Goal: Information Seeking & Learning: Learn about a topic

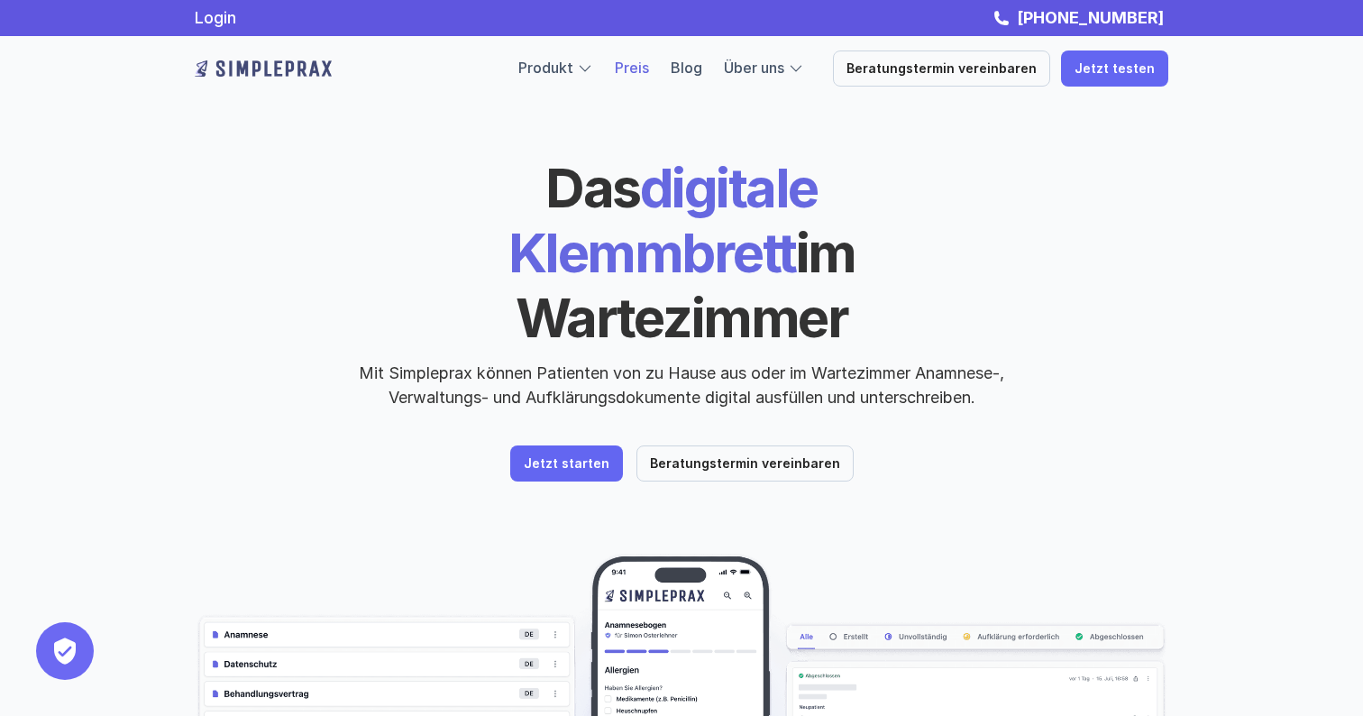
click at [649, 76] on link "Preis" at bounding box center [632, 68] width 34 height 18
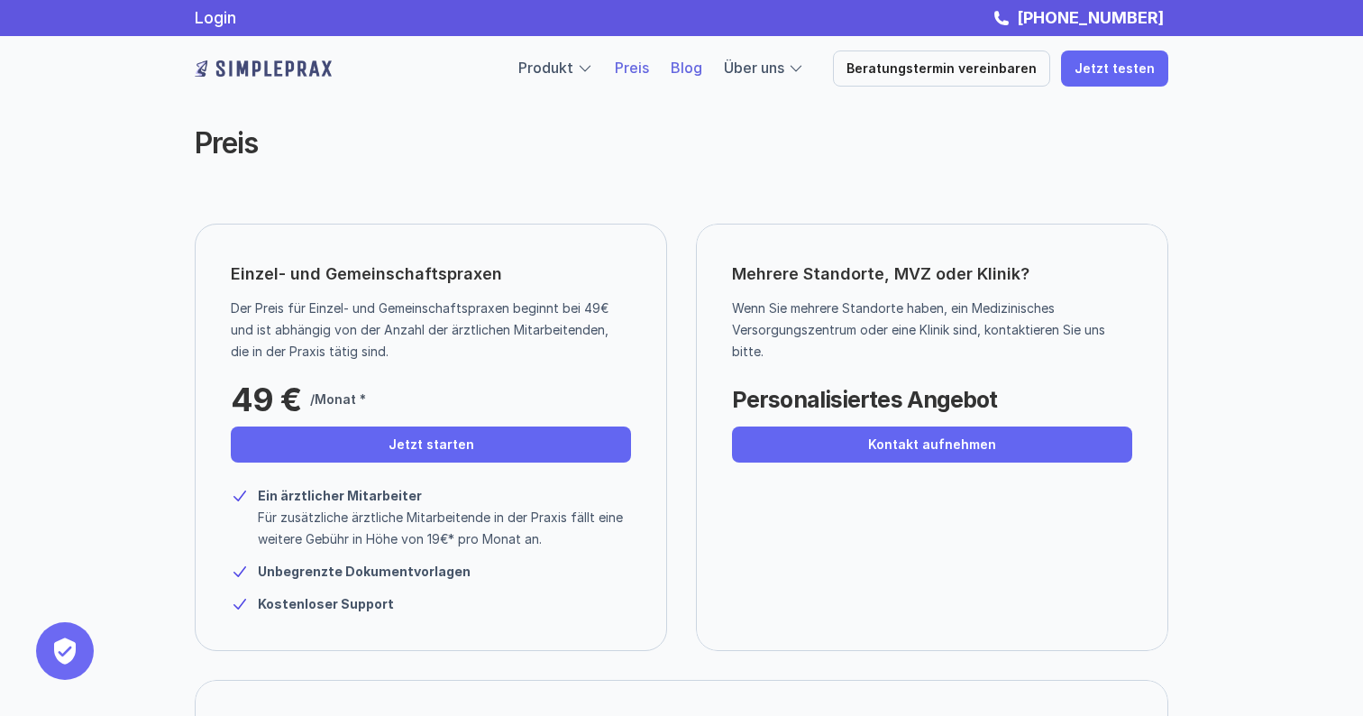
click at [702, 71] on link "Blog" at bounding box center [687, 68] width 32 height 18
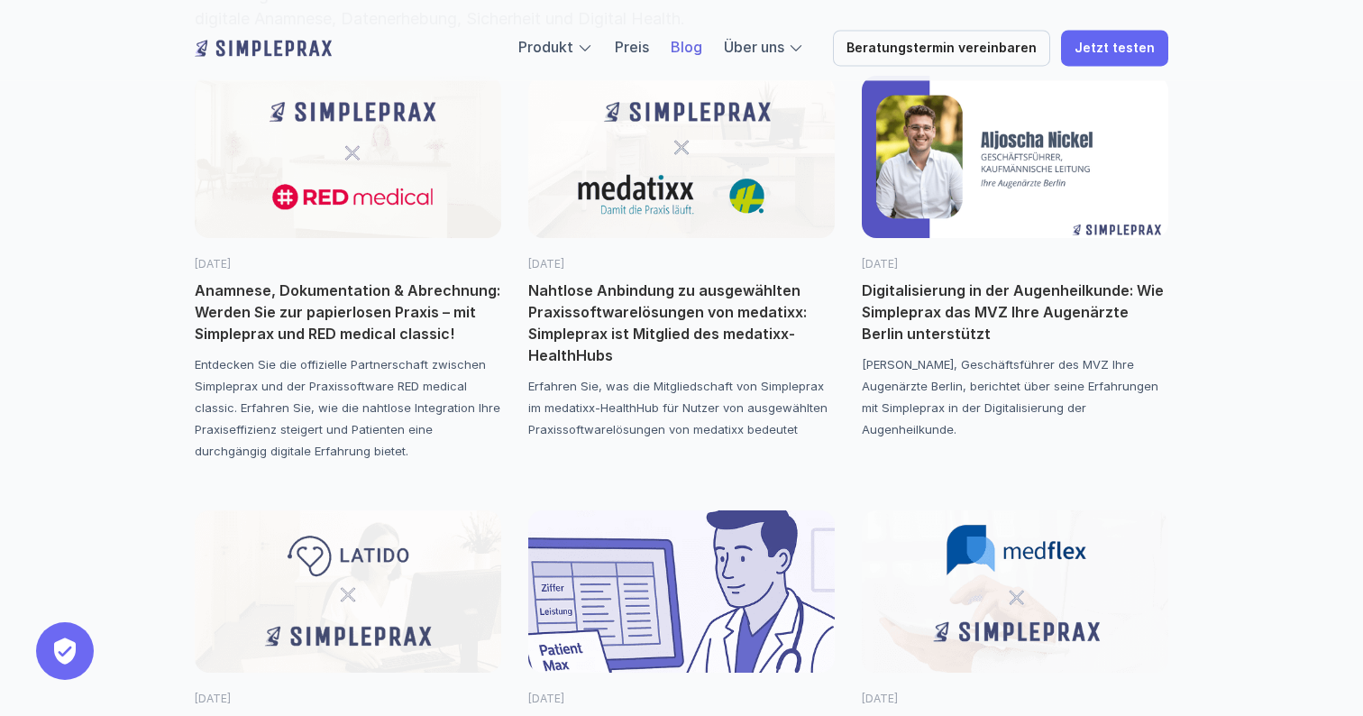
scroll to position [279, 0]
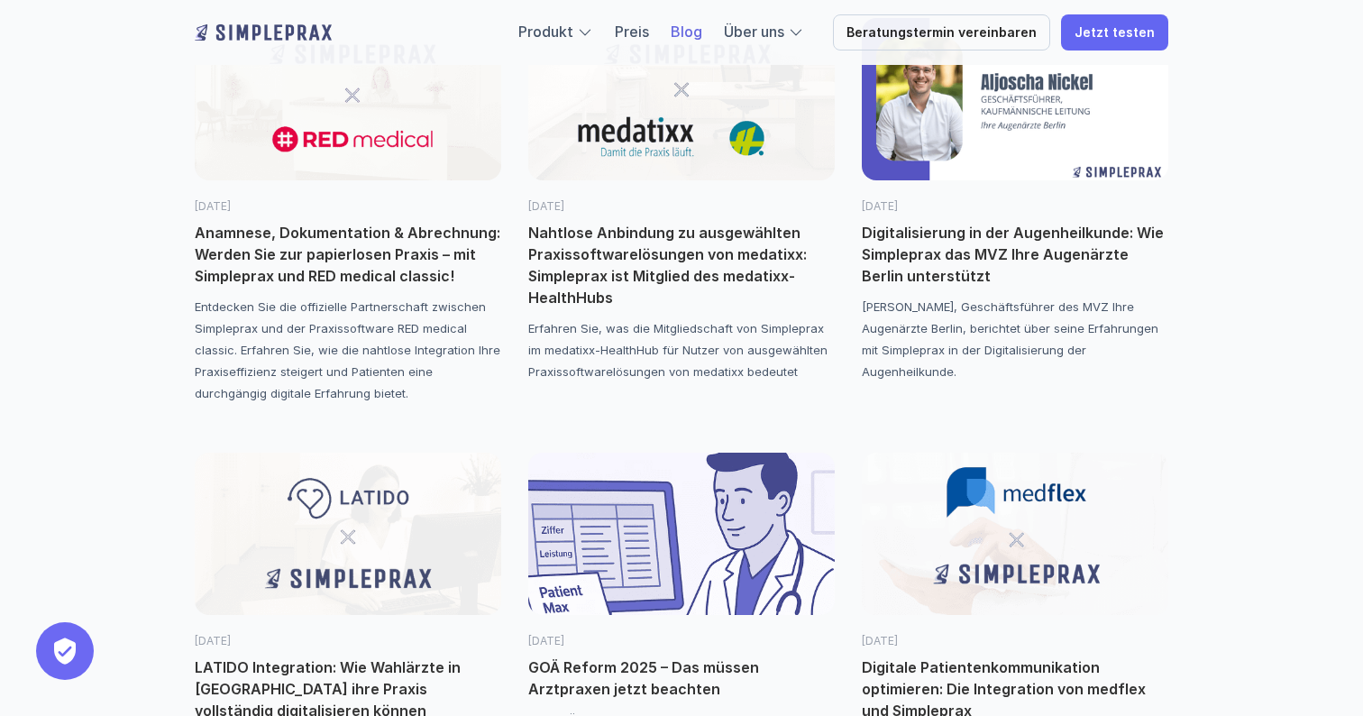
click at [680, 98] on img at bounding box center [681, 99] width 307 height 162
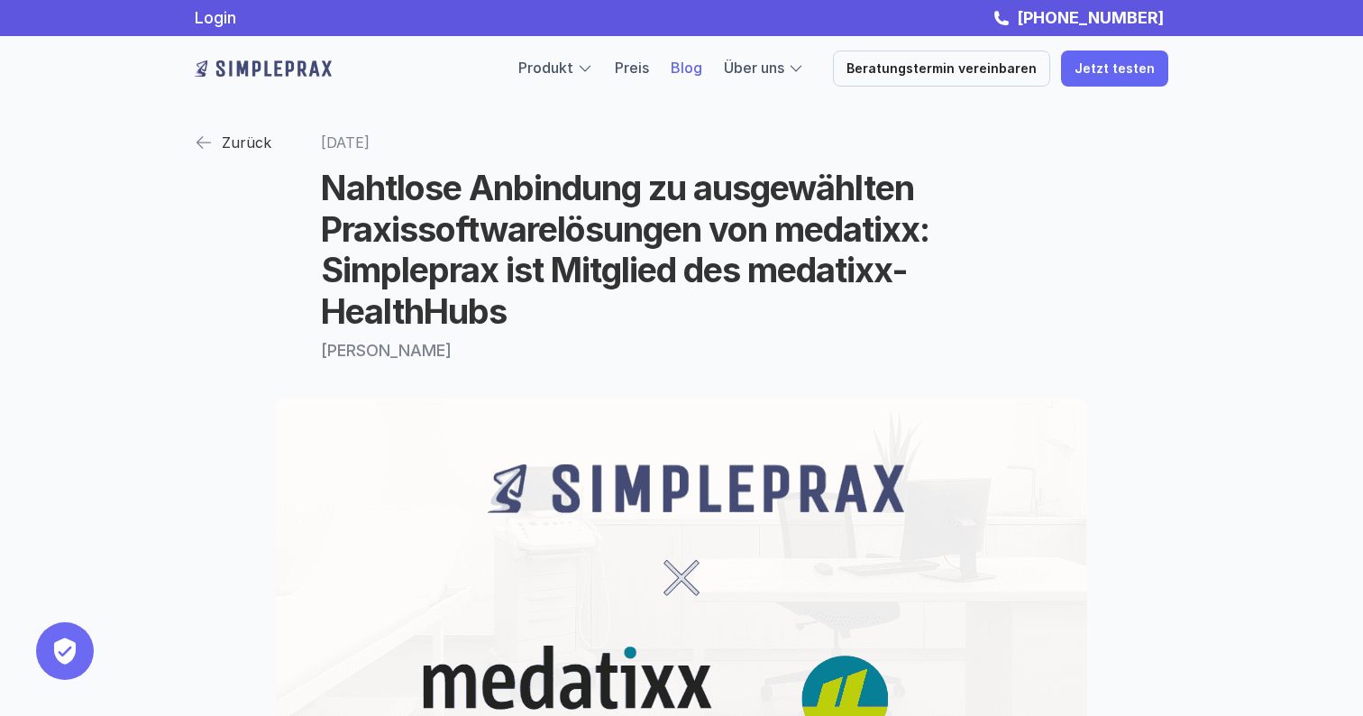
click at [702, 69] on link "Blog" at bounding box center [687, 68] width 32 height 18
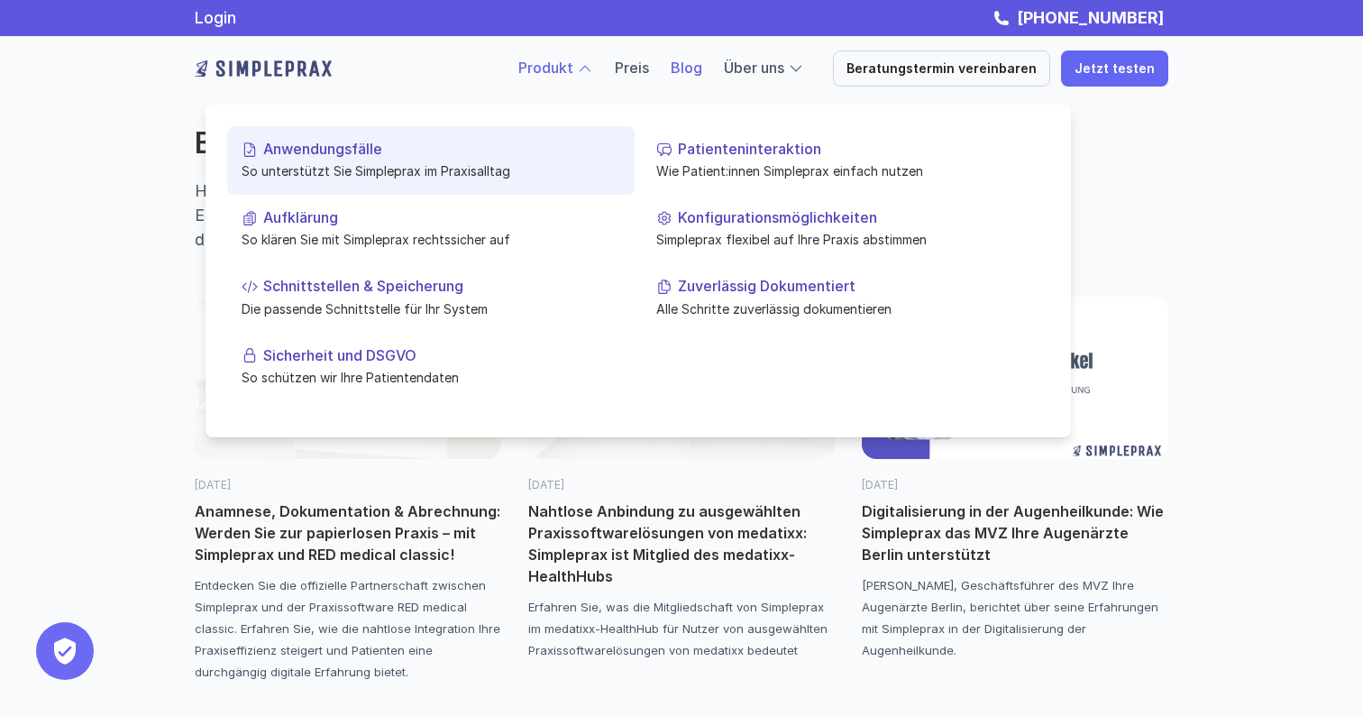
click at [340, 169] on p "So unterstützt Sie Simpleprax im Praxisalltag" at bounding box center [431, 170] width 379 height 19
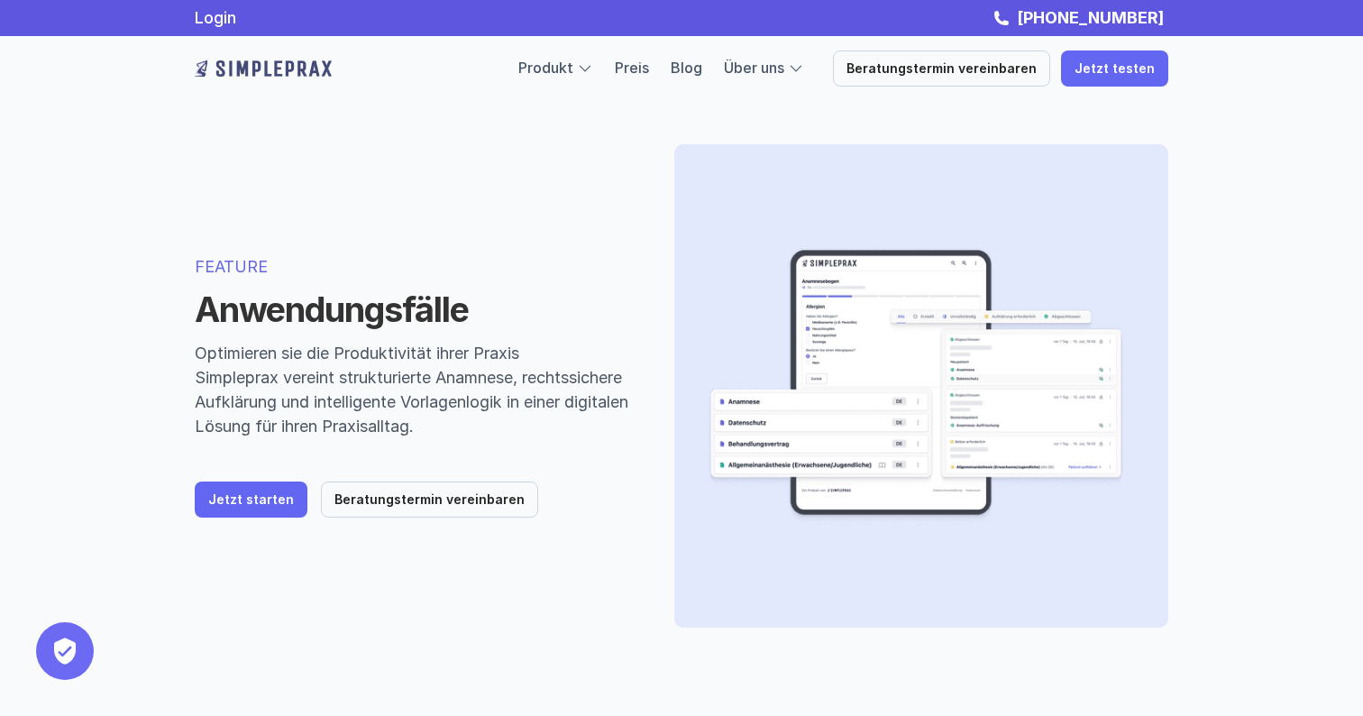
click at [791, 425] on img at bounding box center [915, 386] width 424 height 426
click at [282, 66] on img at bounding box center [263, 68] width 137 height 29
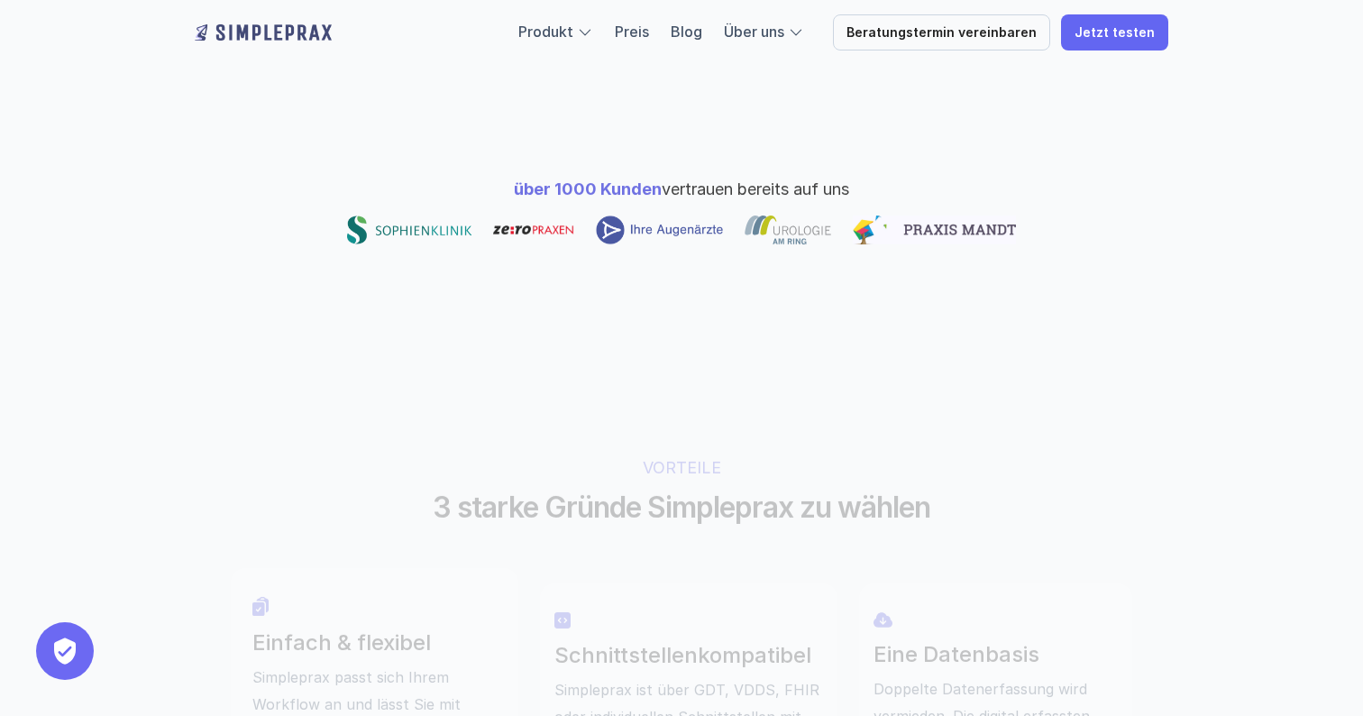
scroll to position [981, 0]
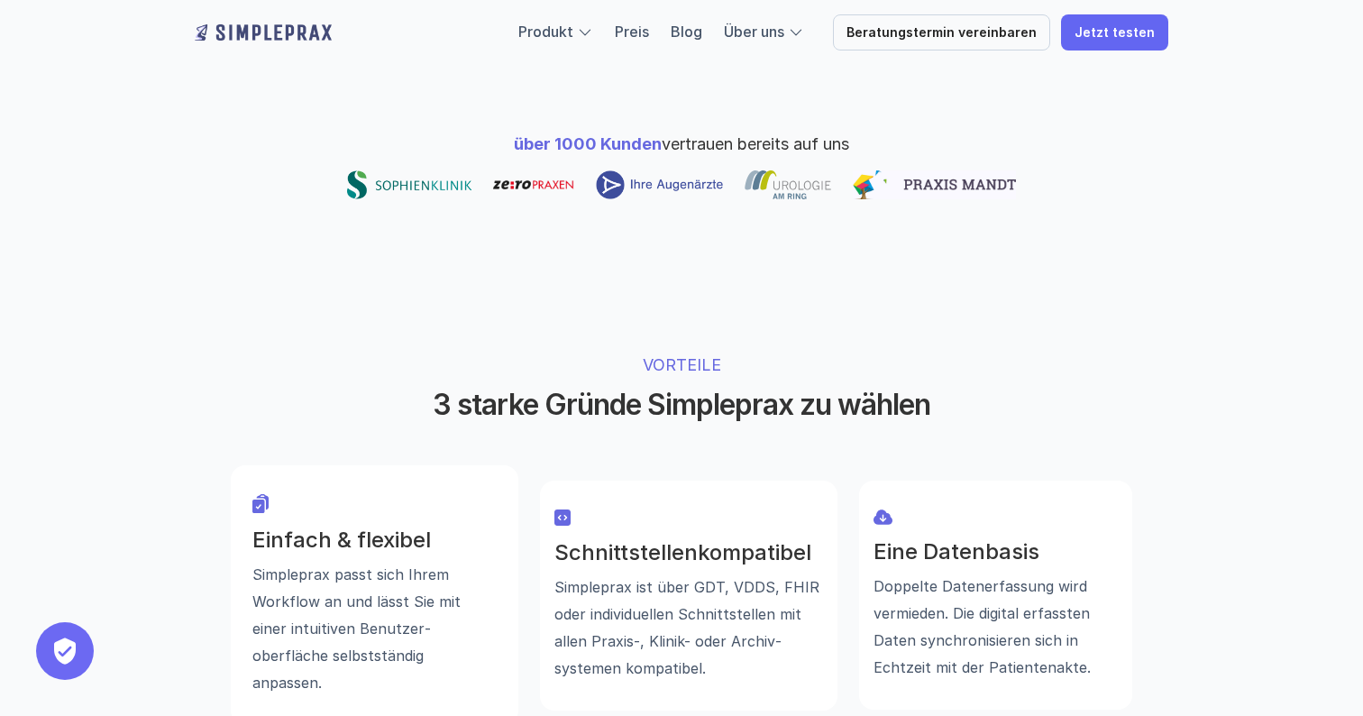
click at [797, 170] on div at bounding box center [788, 184] width 87 height 29
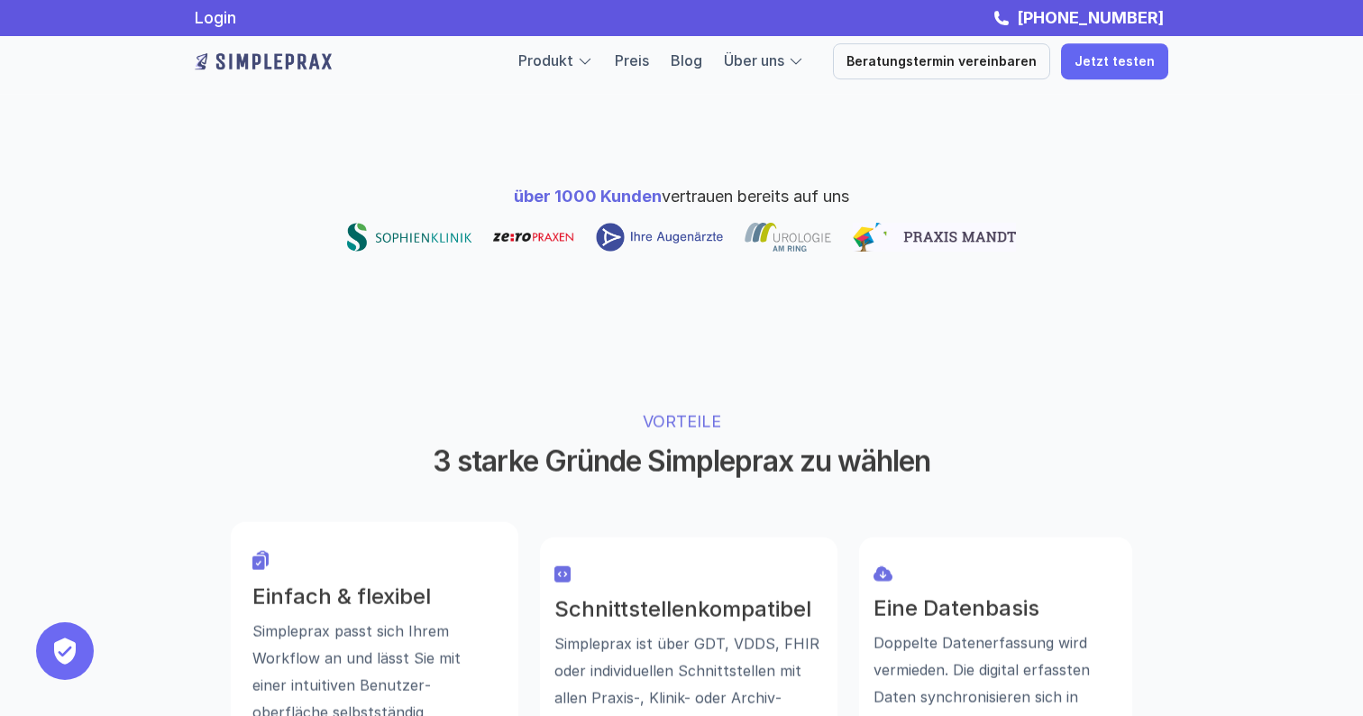
scroll to position [874, 0]
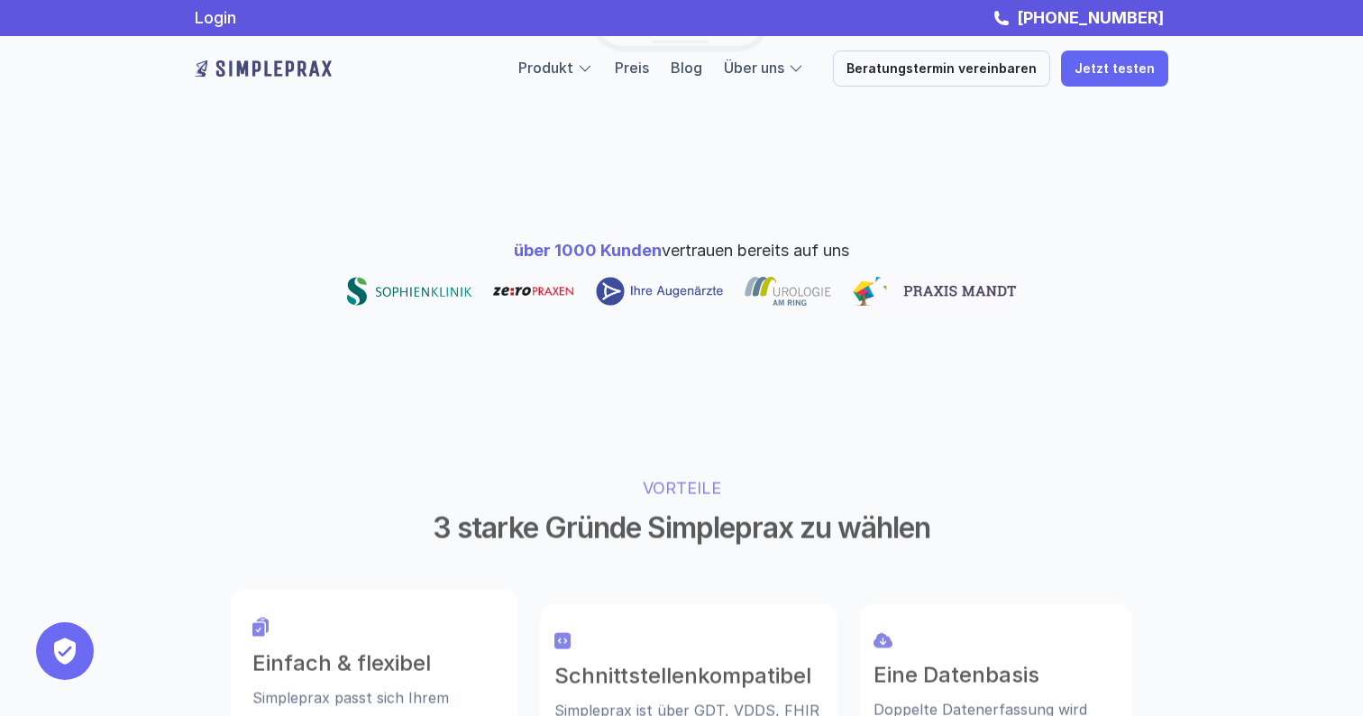
click at [602, 241] on span "über 1000 Kunden" at bounding box center [588, 250] width 148 height 19
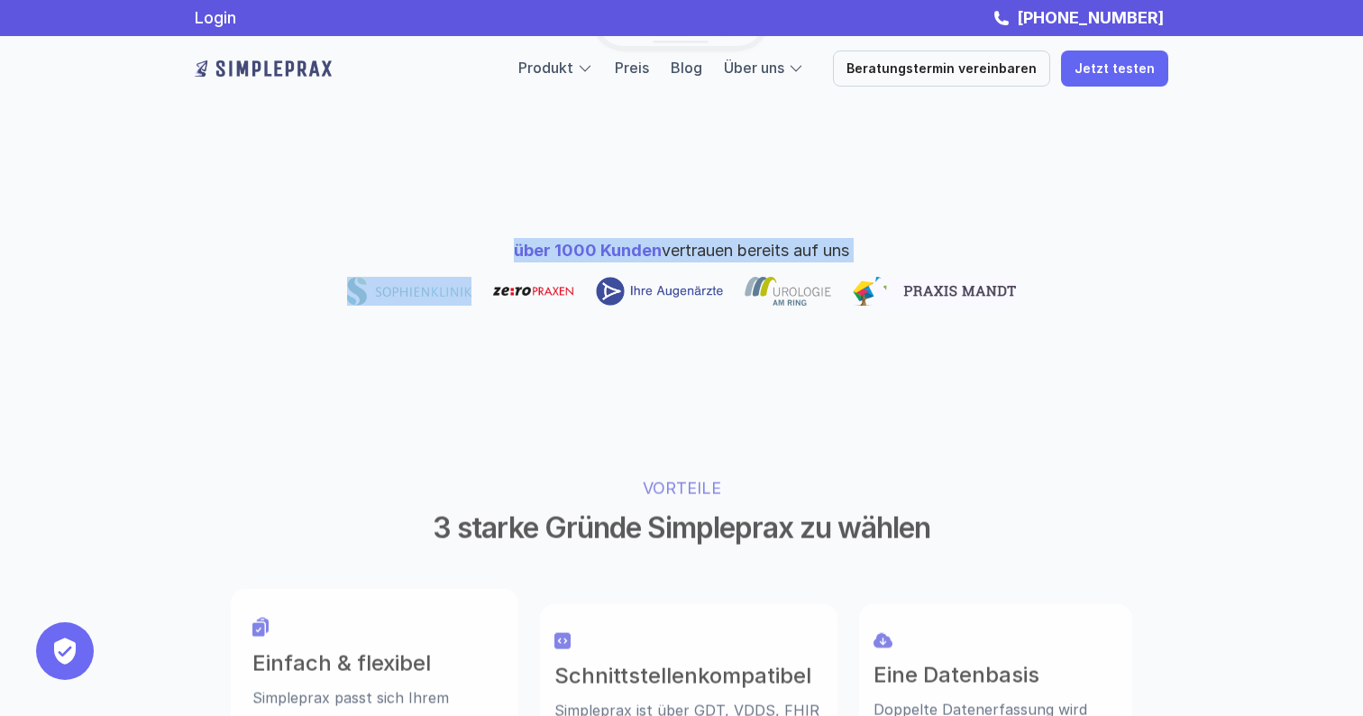
click at [602, 241] on span "über 1000 Kunden" at bounding box center [588, 250] width 148 height 19
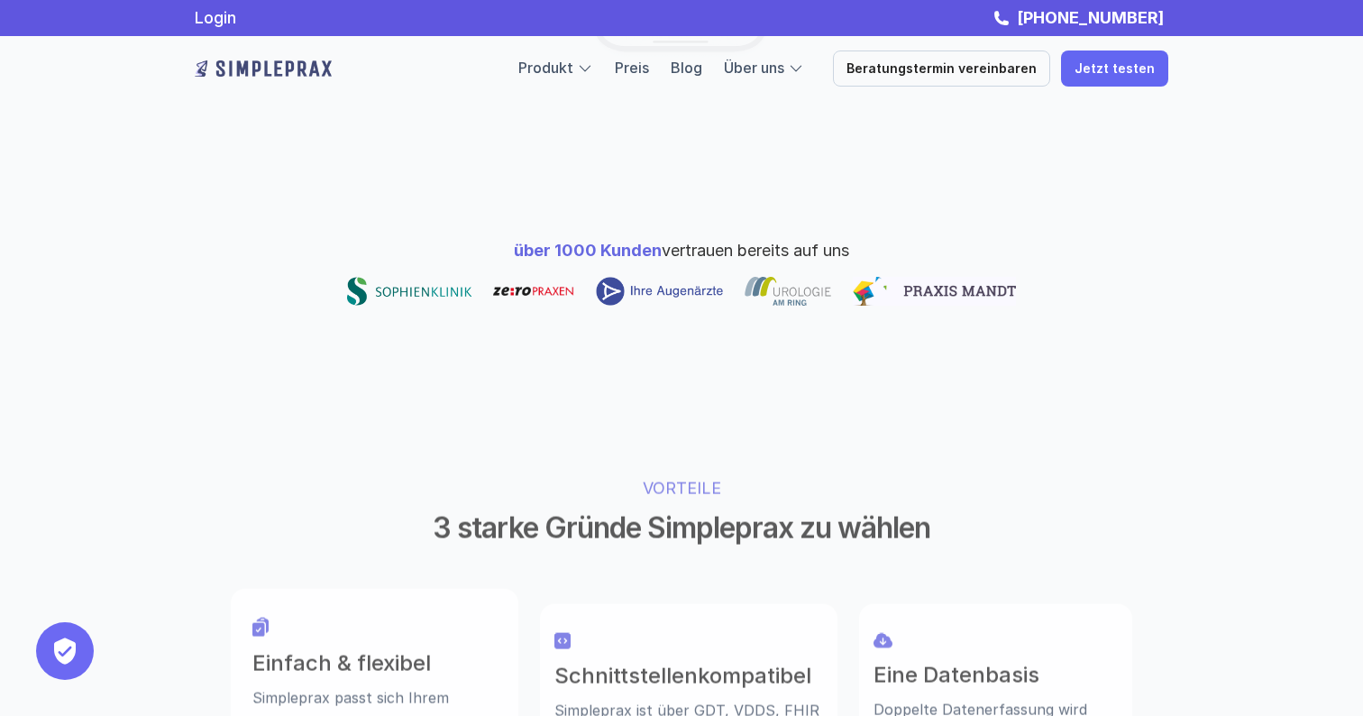
click at [795, 277] on div at bounding box center [788, 291] width 87 height 29
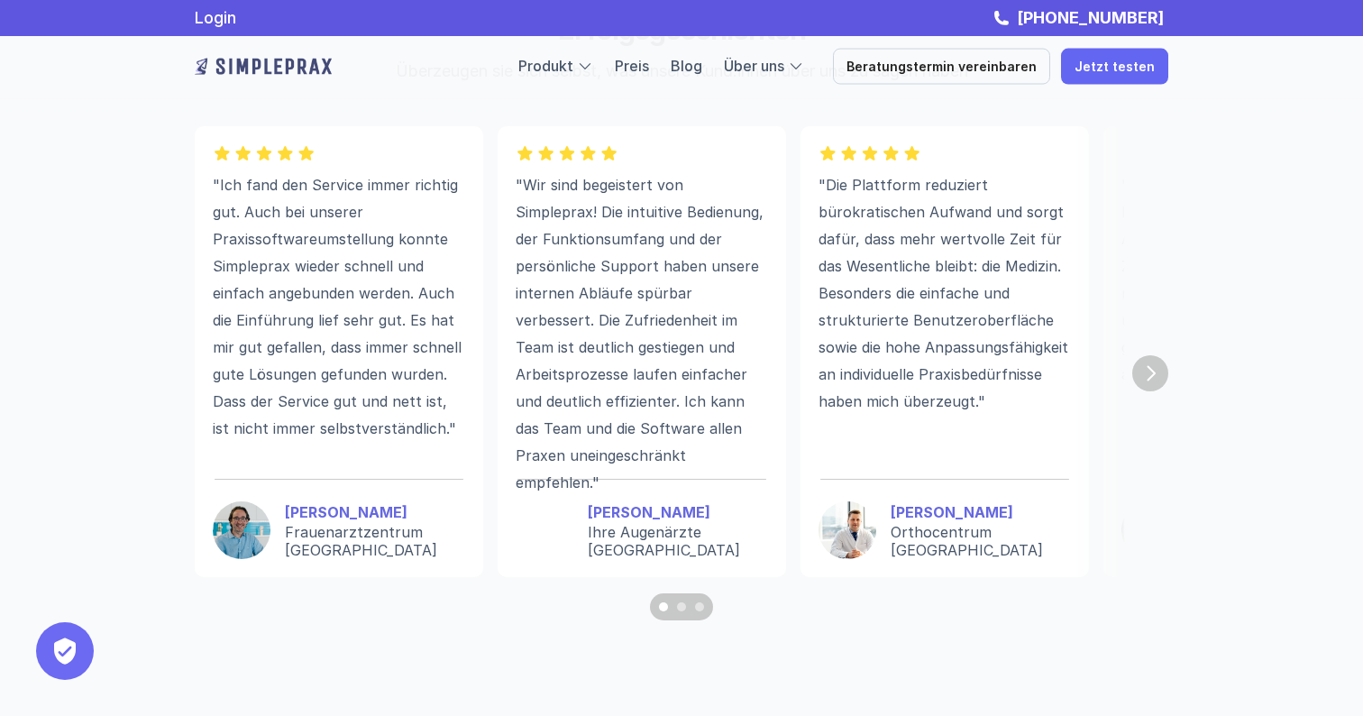
scroll to position [4959, 0]
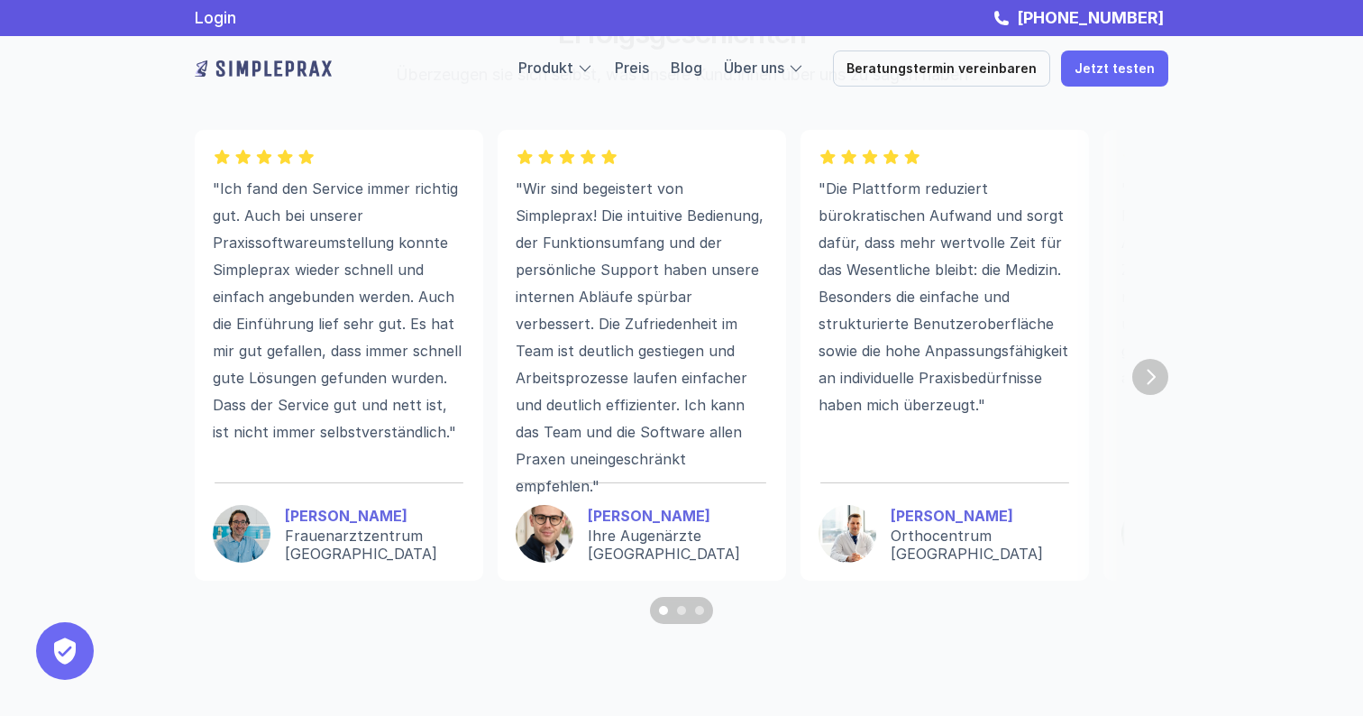
click at [618, 525] on strong "[PERSON_NAME]" at bounding box center [649, 516] width 123 height 18
click at [1136, 383] on img "Next" at bounding box center [1149, 376] width 35 height 35
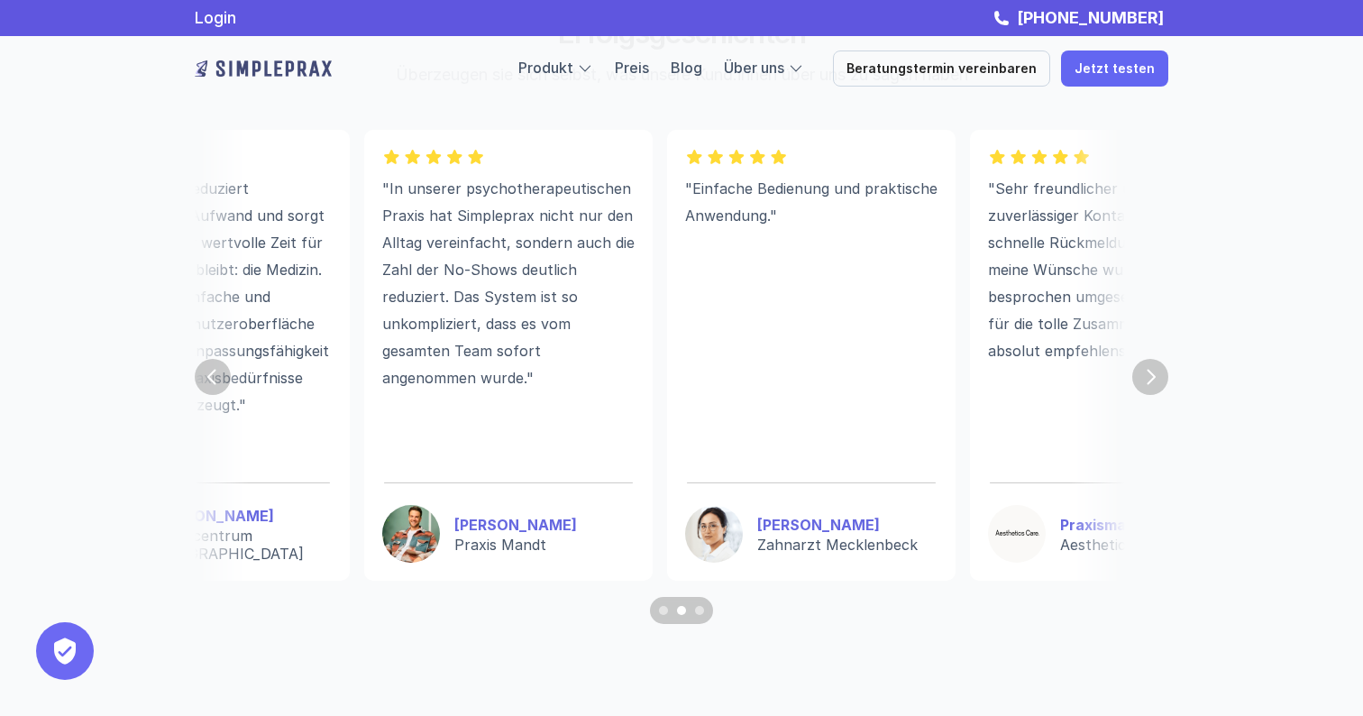
click at [1152, 382] on img "Next" at bounding box center [1150, 377] width 36 height 36
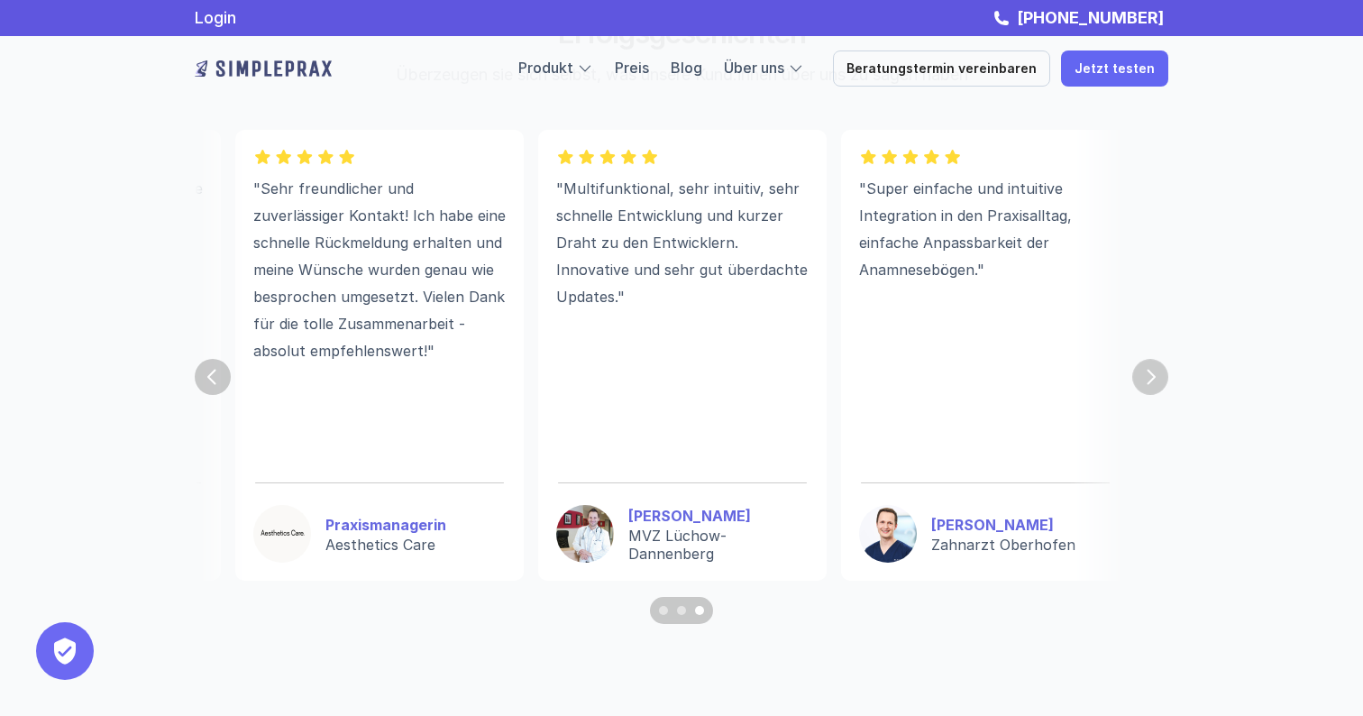
scroll to position [0, 1478]
click at [642, 526] on p "[PERSON_NAME]" at bounding box center [714, 516] width 180 height 22
click at [200, 382] on img "Previous" at bounding box center [213, 377] width 36 height 36
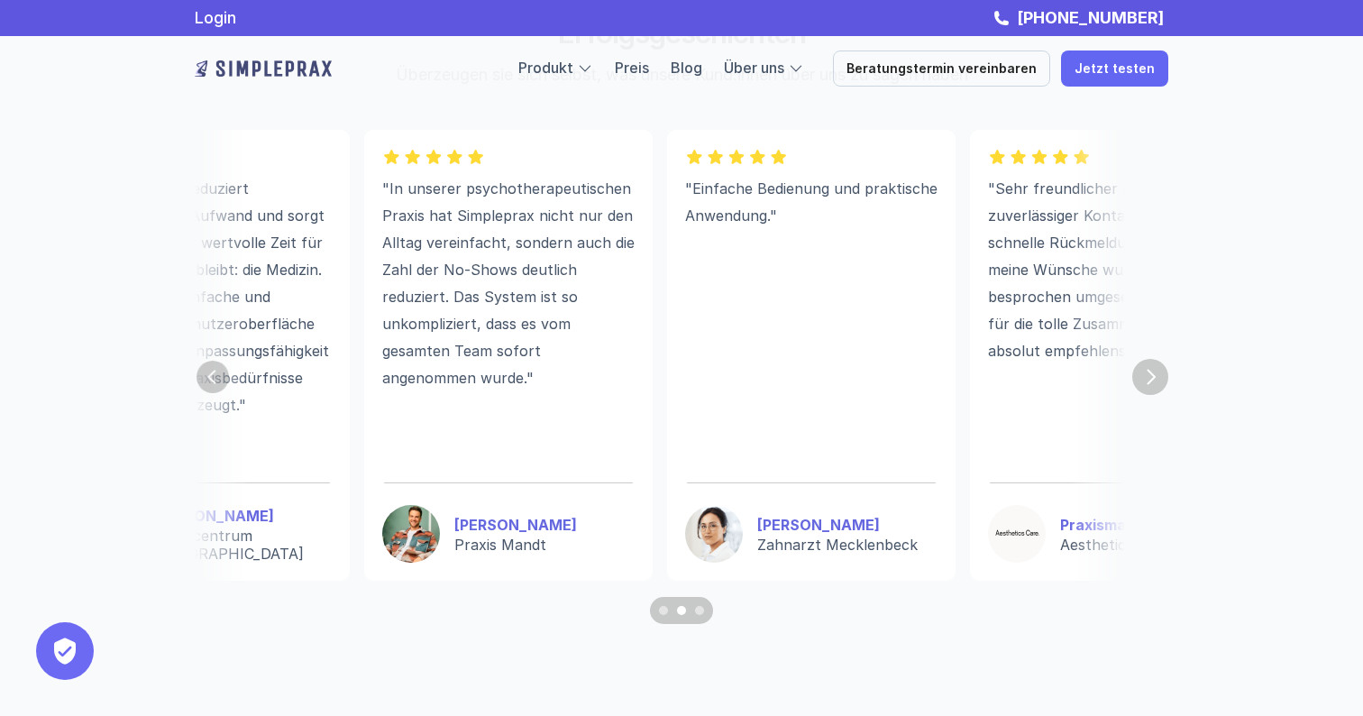
click at [200, 382] on img "Previous" at bounding box center [213, 377] width 32 height 32
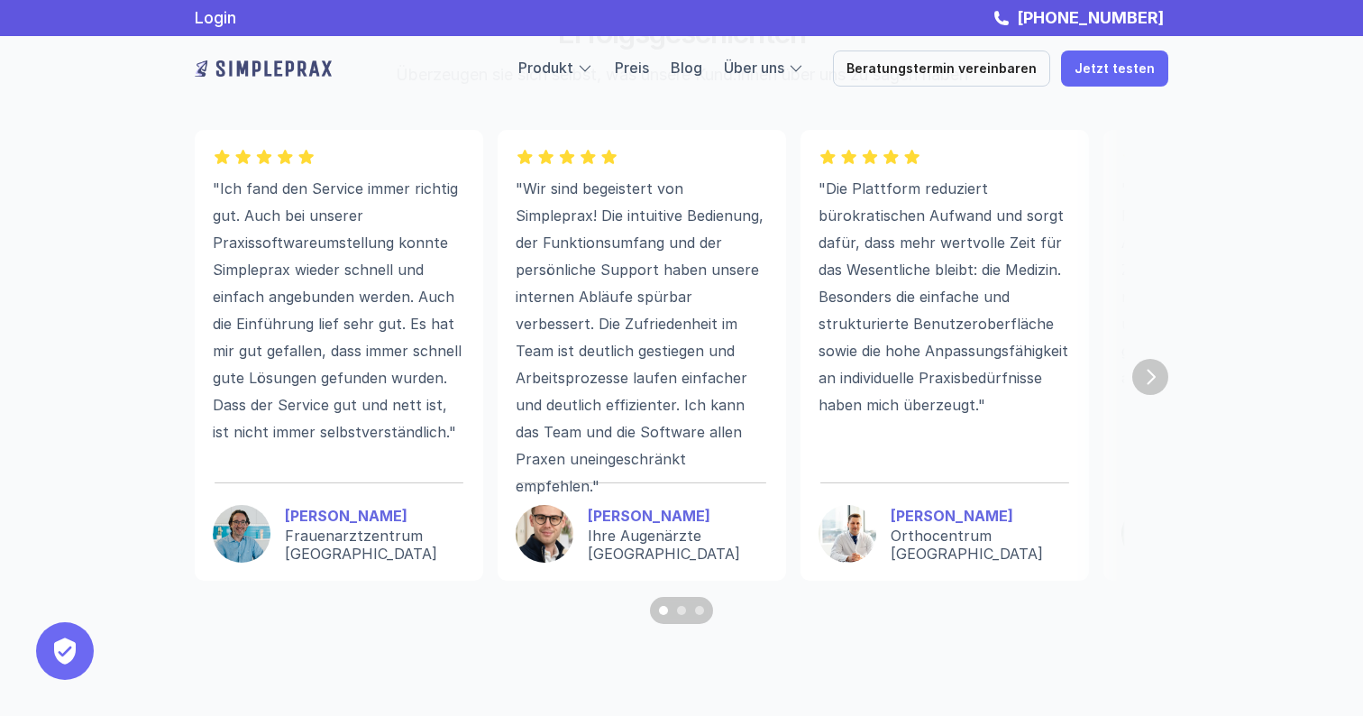
click at [930, 225] on p ""Die Plattform reduziert bürokratischen Aufwand und sorgt dafür, dass mehr wert…" at bounding box center [945, 296] width 252 height 243
click at [916, 544] on p "Orthocentrum [GEOGRAPHIC_DATA]" at bounding box center [981, 544] width 180 height 36
